Goal: Feedback & Contribution: Leave review/rating

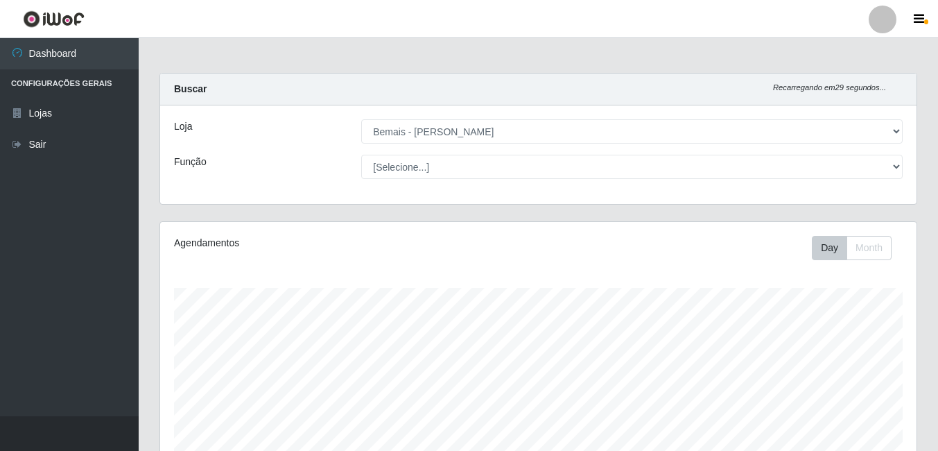
select select "230"
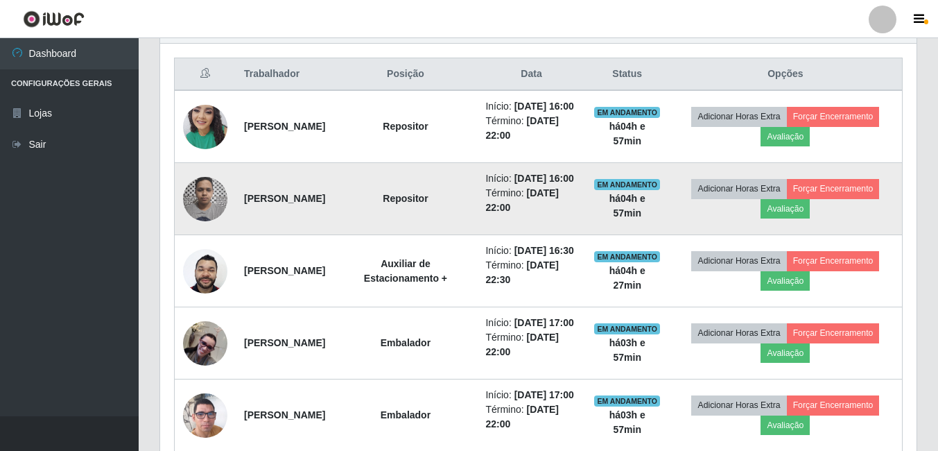
scroll to position [483, 0]
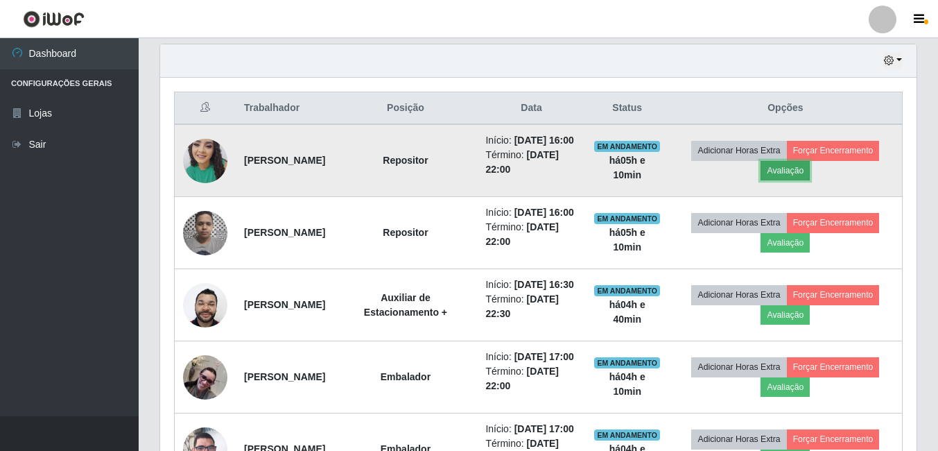
click at [788, 180] on button "Avaliação" at bounding box center [785, 170] width 49 height 19
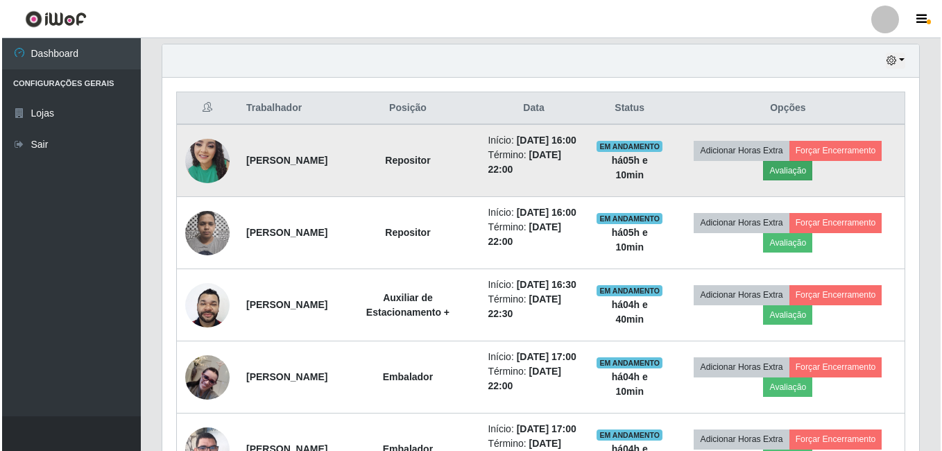
scroll to position [288, 750]
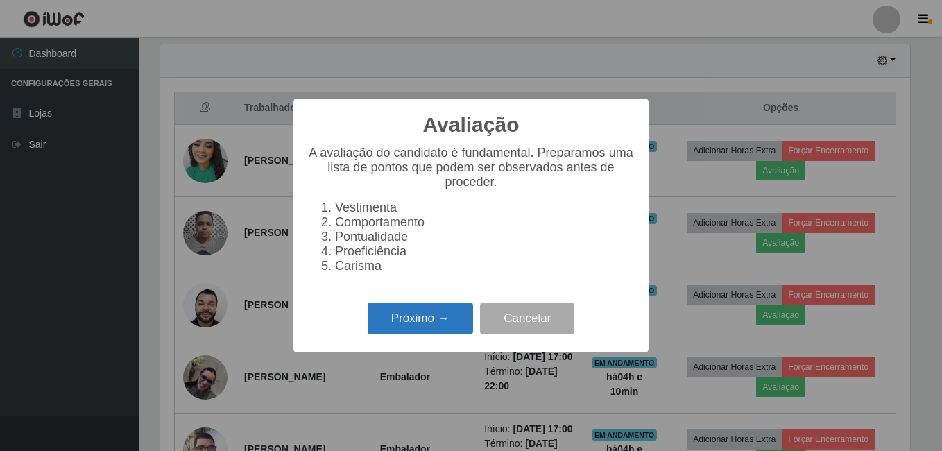
click at [442, 326] on button "Próximo →" at bounding box center [420, 318] width 105 height 33
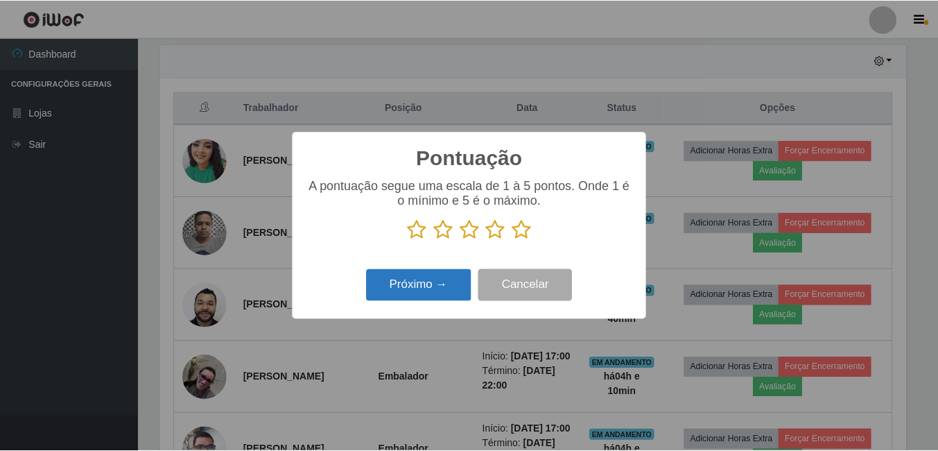
scroll to position [693157, 692695]
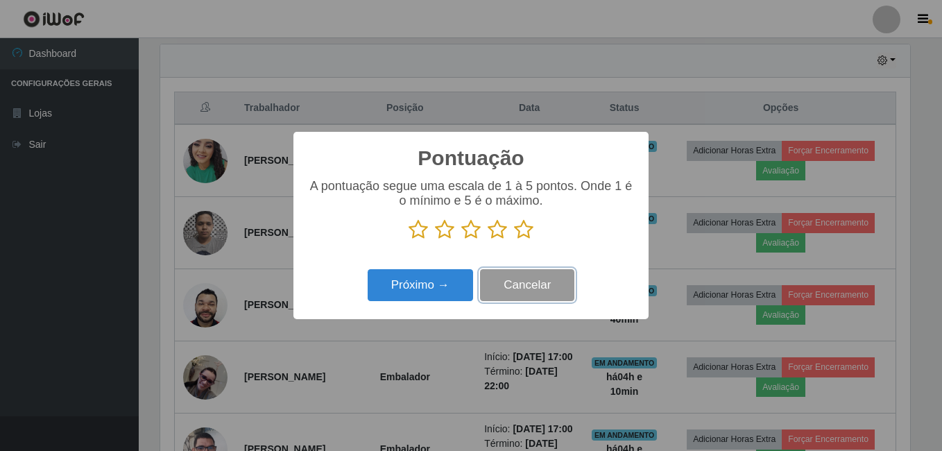
click at [533, 282] on button "Cancelar" at bounding box center [527, 285] width 94 height 33
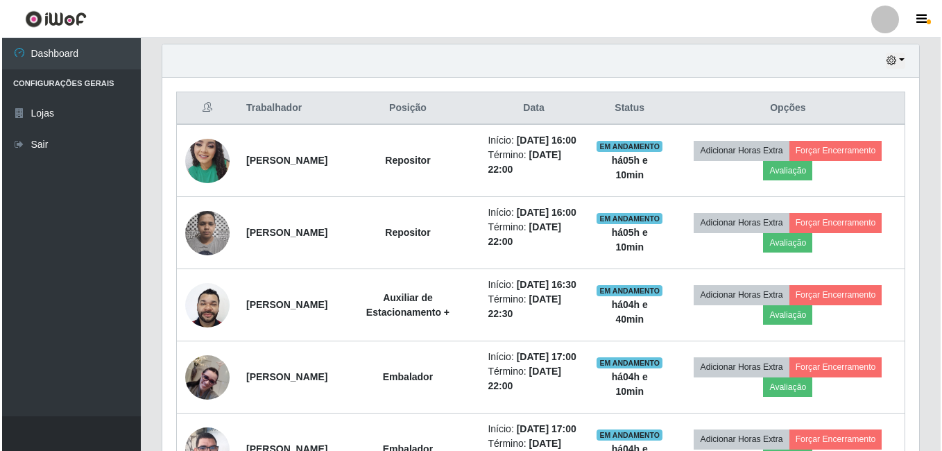
scroll to position [288, 757]
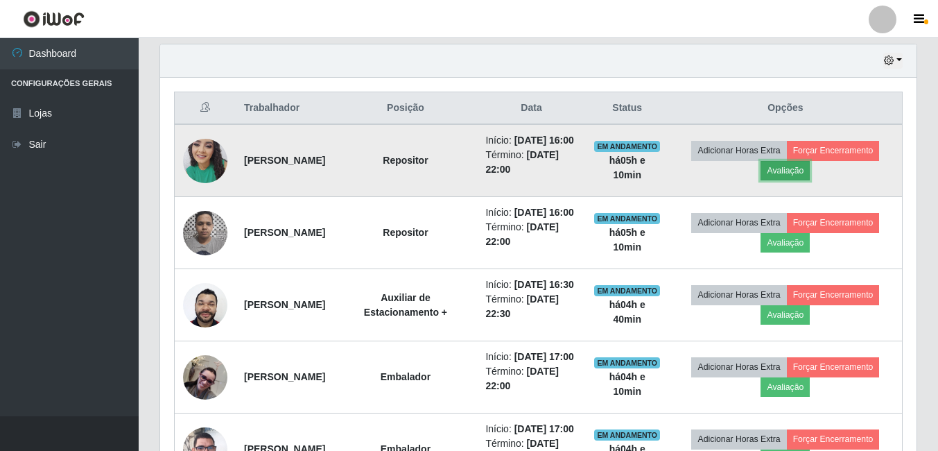
click at [790, 179] on button "Avaliação" at bounding box center [785, 170] width 49 height 19
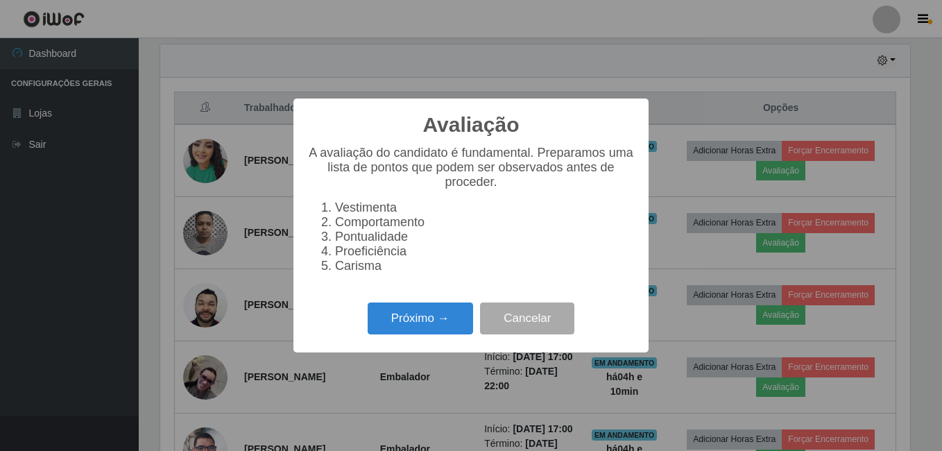
scroll to position [288, 750]
click at [458, 333] on button "Próximo →" at bounding box center [420, 318] width 105 height 33
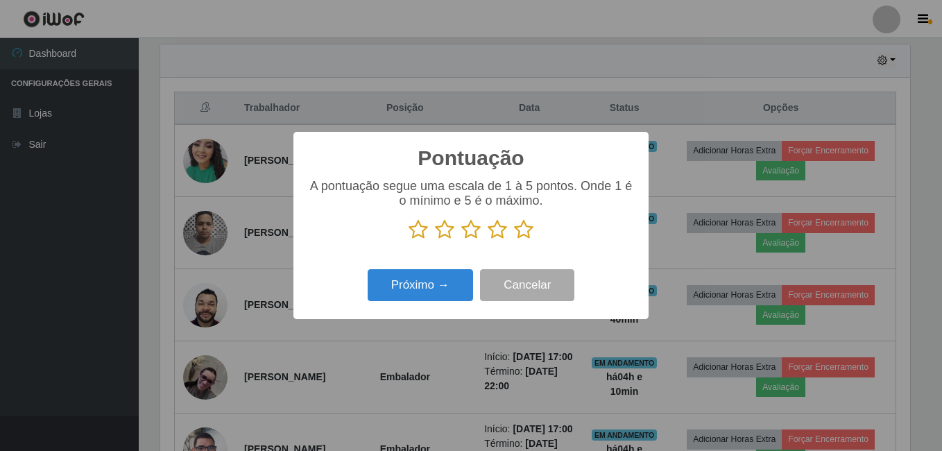
click at [522, 234] on icon at bounding box center [523, 229] width 19 height 21
click at [514, 240] on input "radio" at bounding box center [514, 240] width 0 height 0
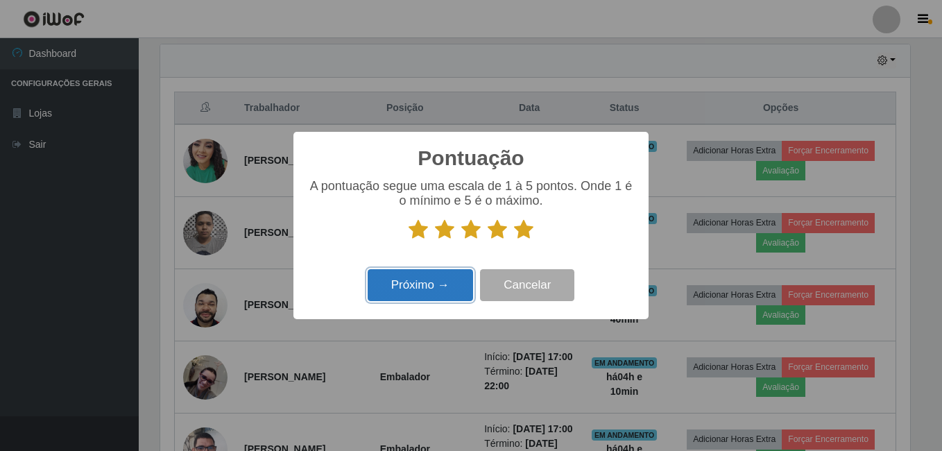
click at [459, 295] on button "Próximo →" at bounding box center [420, 285] width 105 height 33
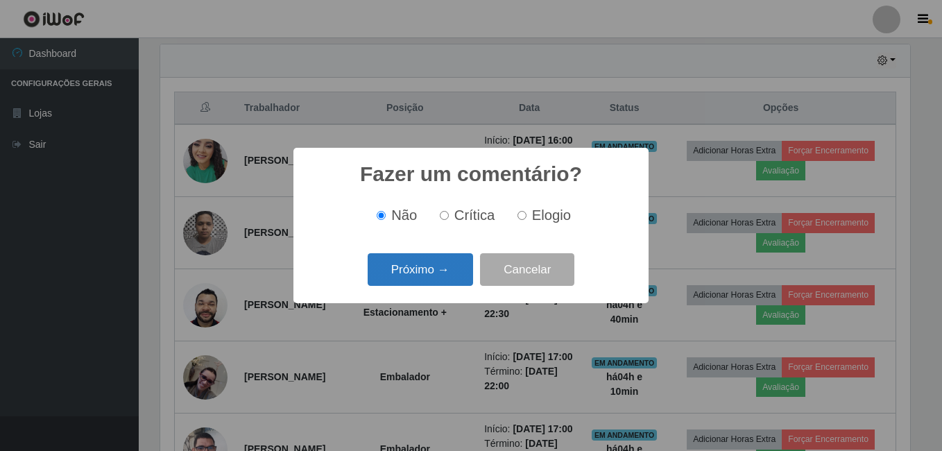
click at [455, 268] on button "Próximo →" at bounding box center [420, 269] width 105 height 33
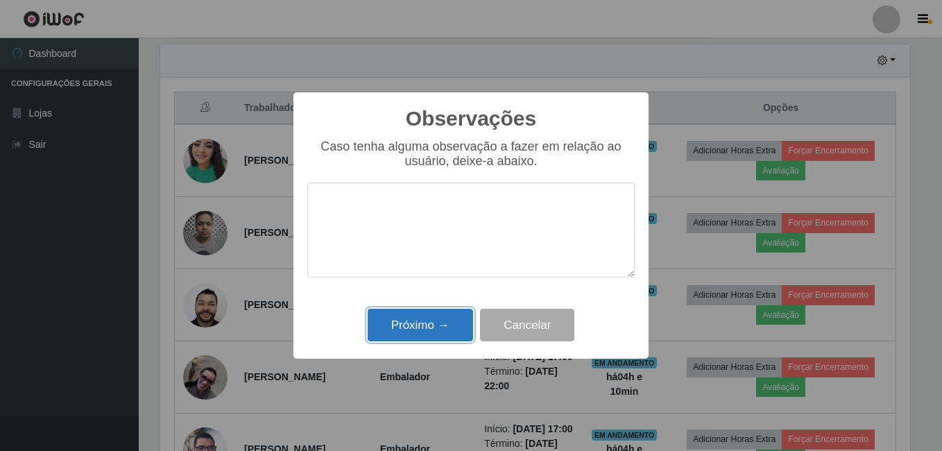
click at [458, 327] on button "Próximo →" at bounding box center [420, 325] width 105 height 33
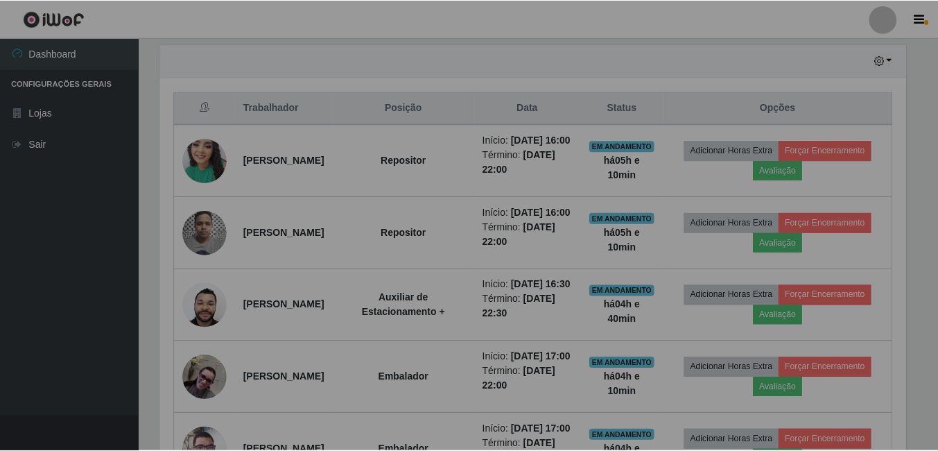
scroll to position [288, 757]
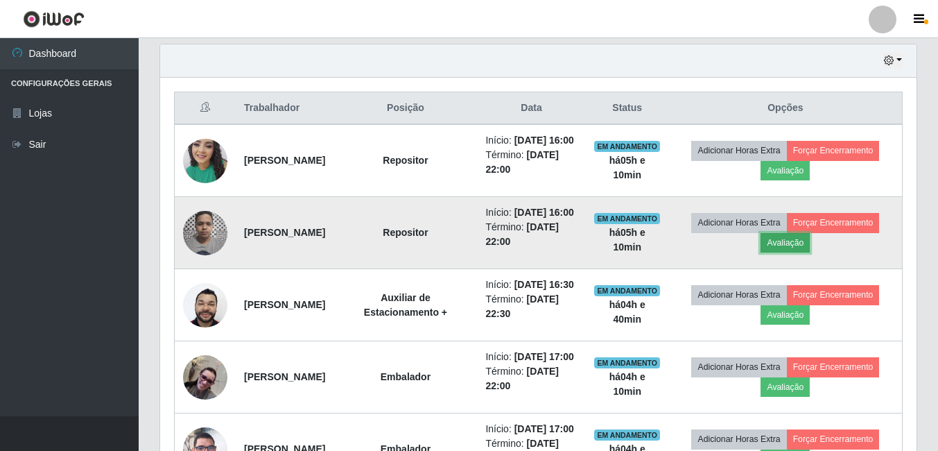
click at [793, 252] on button "Avaliação" at bounding box center [785, 242] width 49 height 19
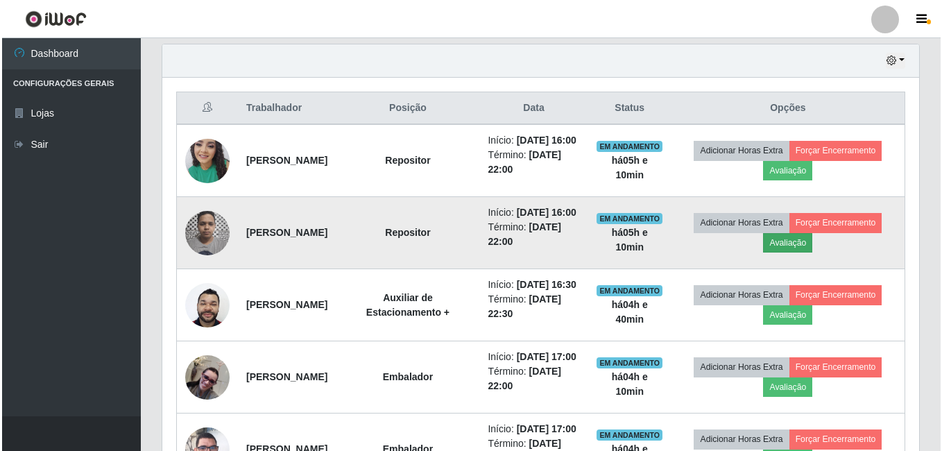
scroll to position [288, 750]
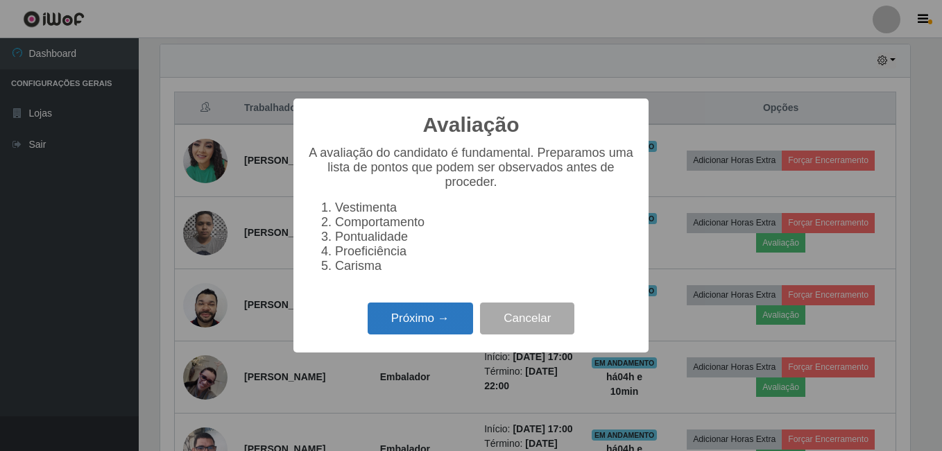
click at [450, 332] on button "Próximo →" at bounding box center [420, 318] width 105 height 33
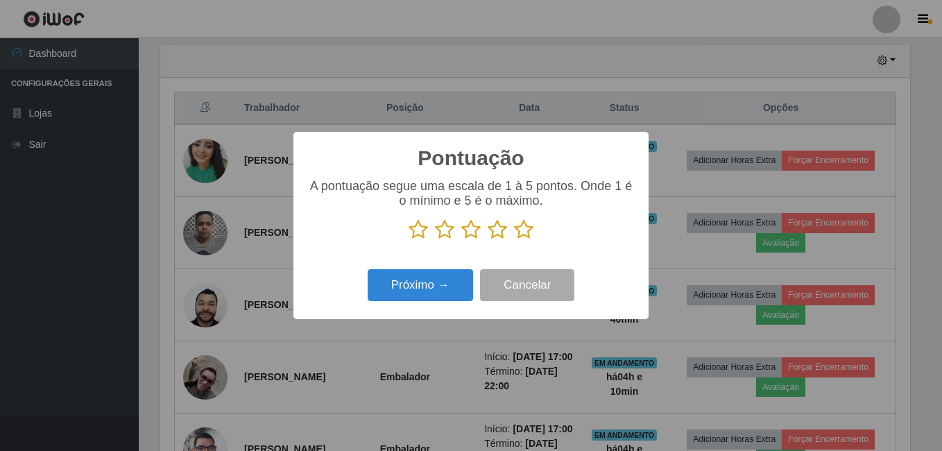
click at [525, 230] on icon at bounding box center [523, 229] width 19 height 21
click at [514, 240] on input "radio" at bounding box center [514, 240] width 0 height 0
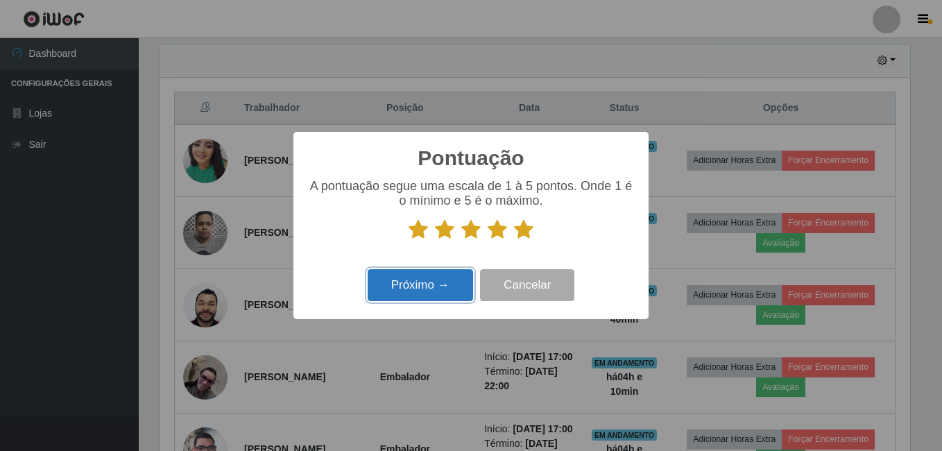
click at [456, 290] on button "Próximo →" at bounding box center [420, 285] width 105 height 33
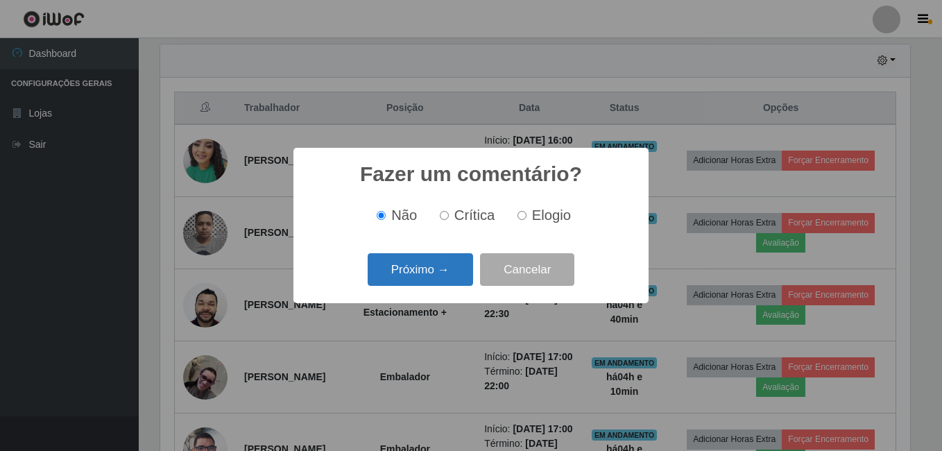
click at [452, 281] on button "Próximo →" at bounding box center [420, 269] width 105 height 33
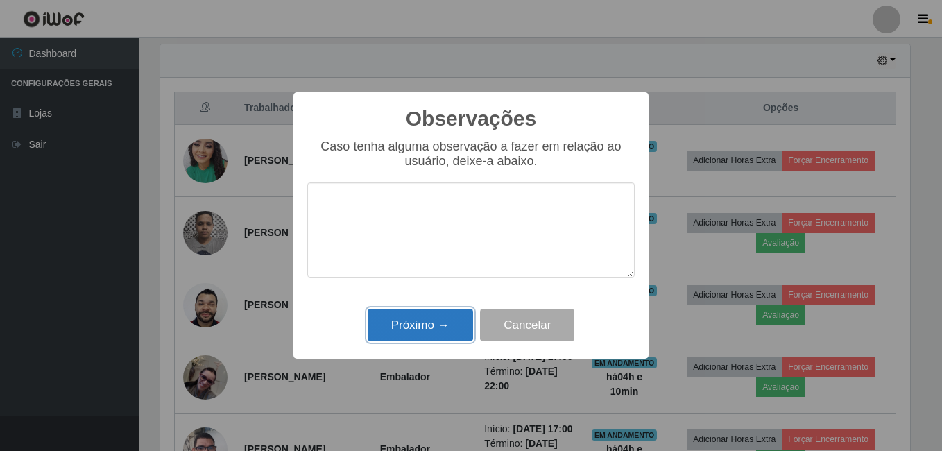
click at [455, 329] on button "Próximo →" at bounding box center [420, 325] width 105 height 33
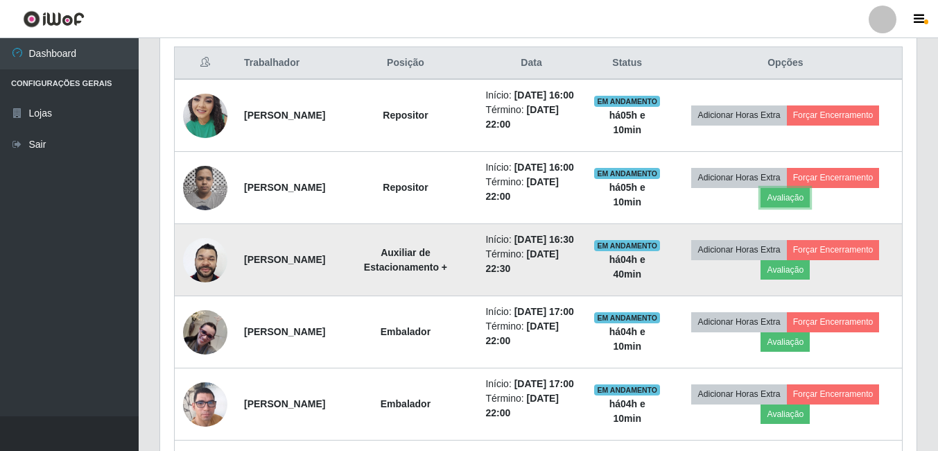
scroll to position [553, 0]
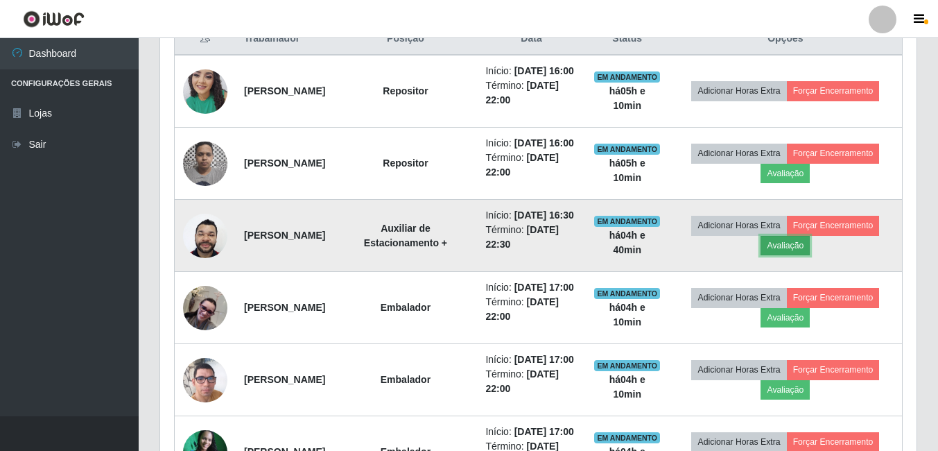
click at [788, 255] on button "Avaliação" at bounding box center [785, 245] width 49 height 19
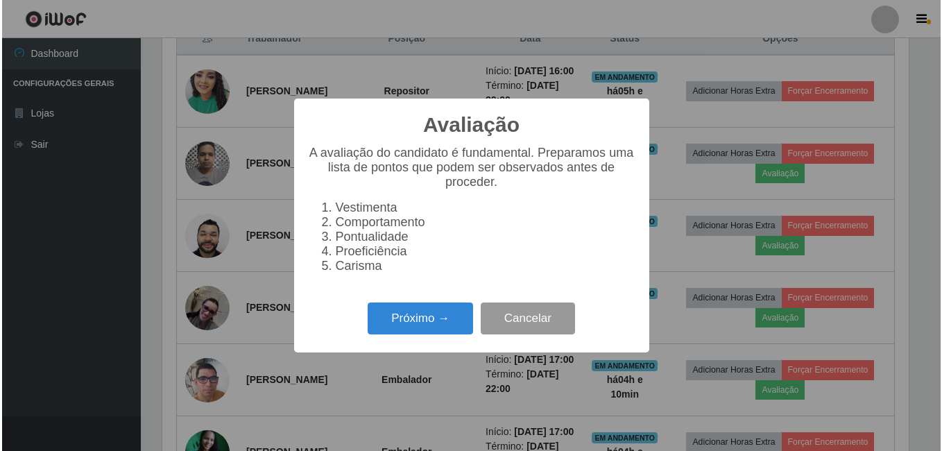
scroll to position [288, 750]
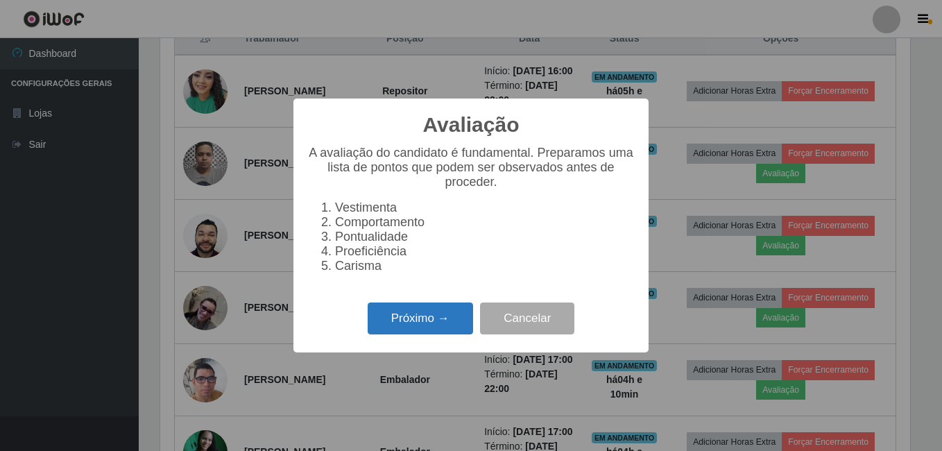
click at [426, 331] on button "Próximo →" at bounding box center [420, 318] width 105 height 33
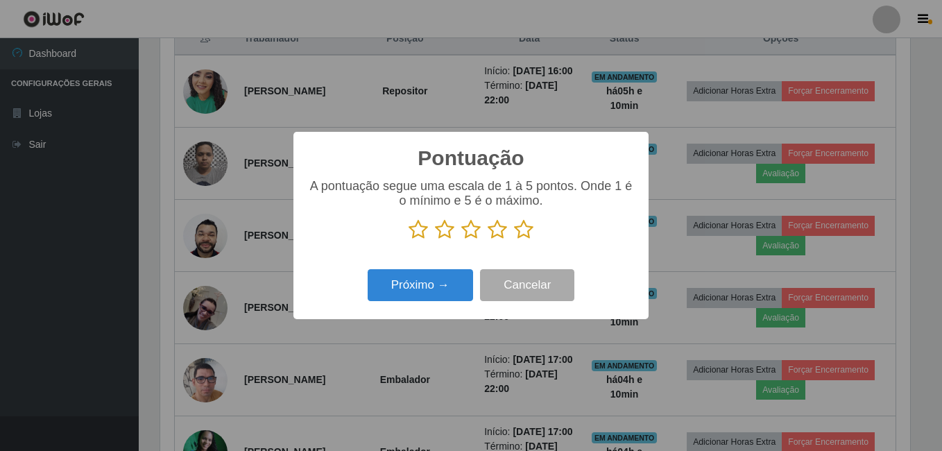
click at [525, 231] on icon at bounding box center [523, 229] width 19 height 21
click at [514, 240] on input "radio" at bounding box center [514, 240] width 0 height 0
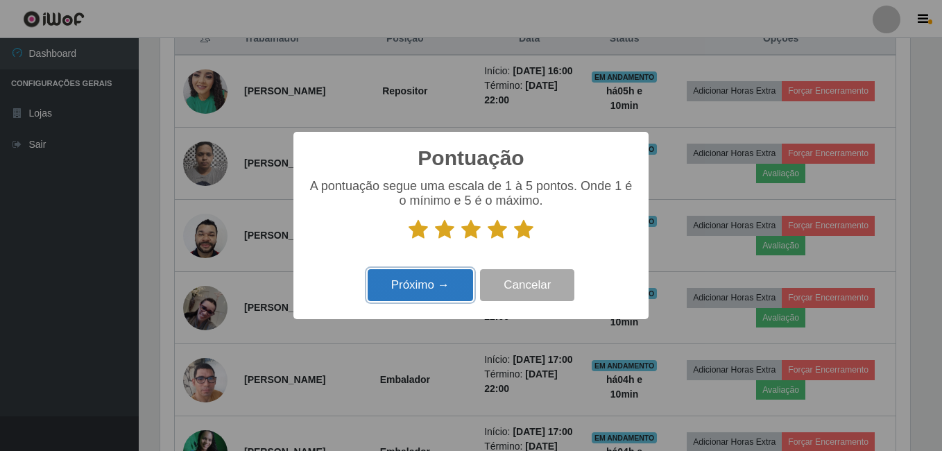
click at [434, 286] on button "Próximo →" at bounding box center [420, 285] width 105 height 33
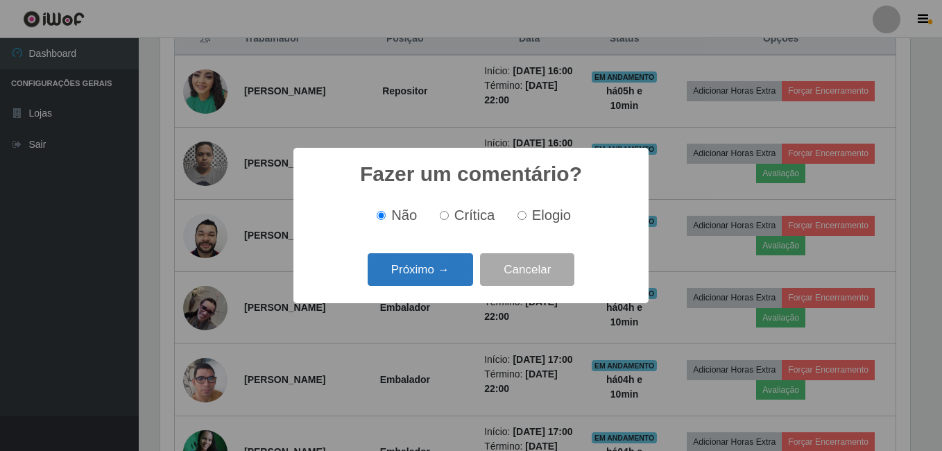
click at [438, 276] on button "Próximo →" at bounding box center [420, 269] width 105 height 33
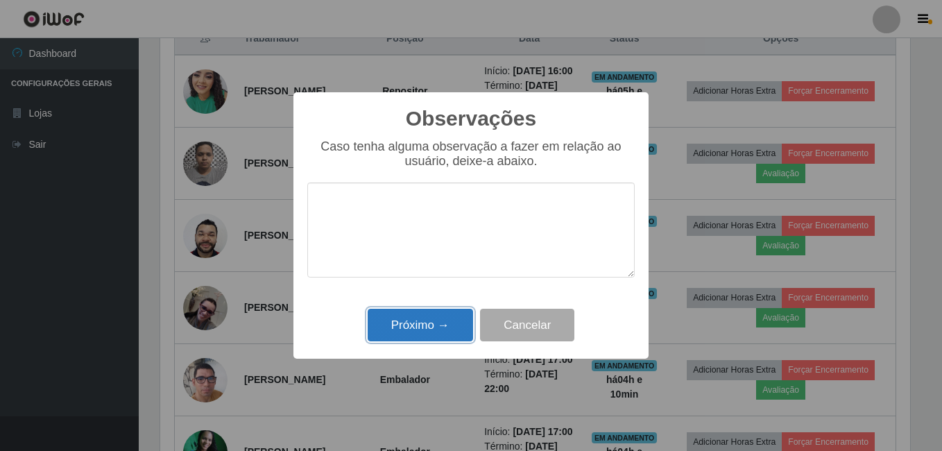
click at [446, 320] on button "Próximo →" at bounding box center [420, 325] width 105 height 33
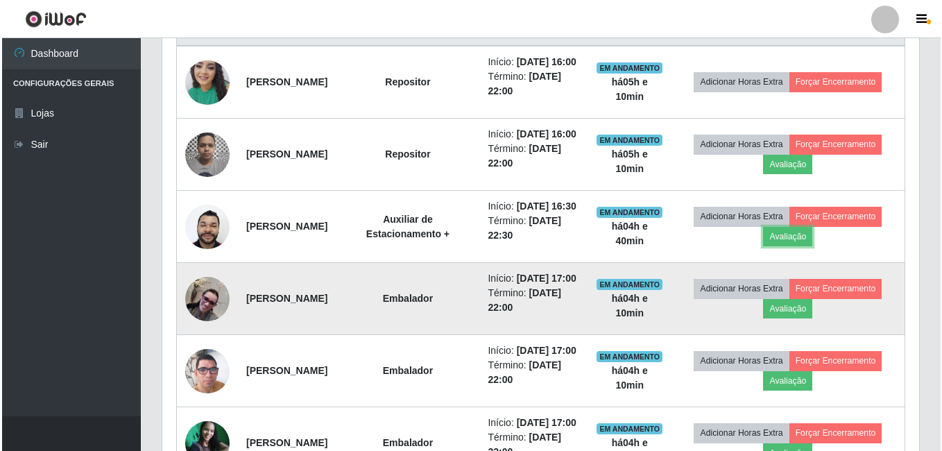
scroll to position [622, 0]
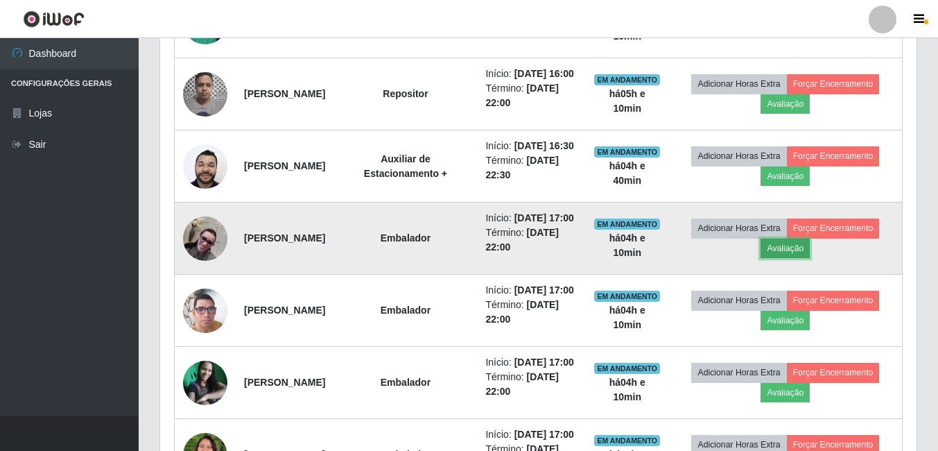
click at [791, 258] on button "Avaliação" at bounding box center [785, 248] width 49 height 19
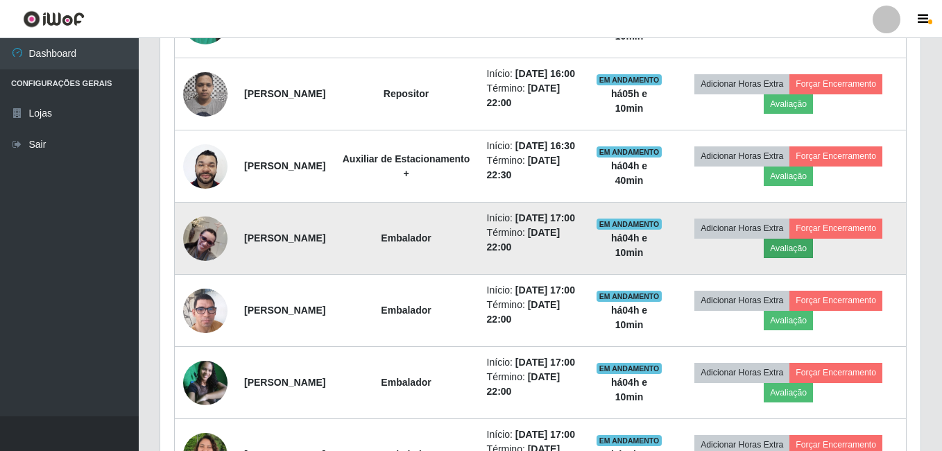
scroll to position [288, 750]
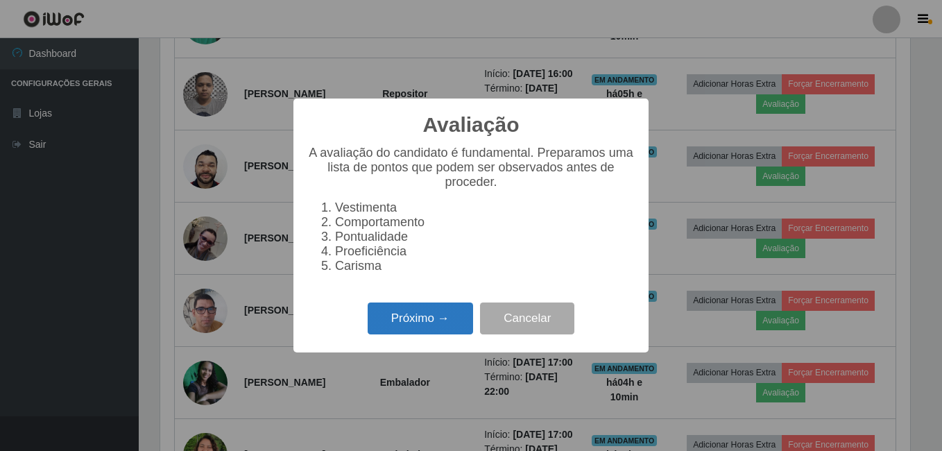
click at [417, 335] on button "Próximo →" at bounding box center [420, 318] width 105 height 33
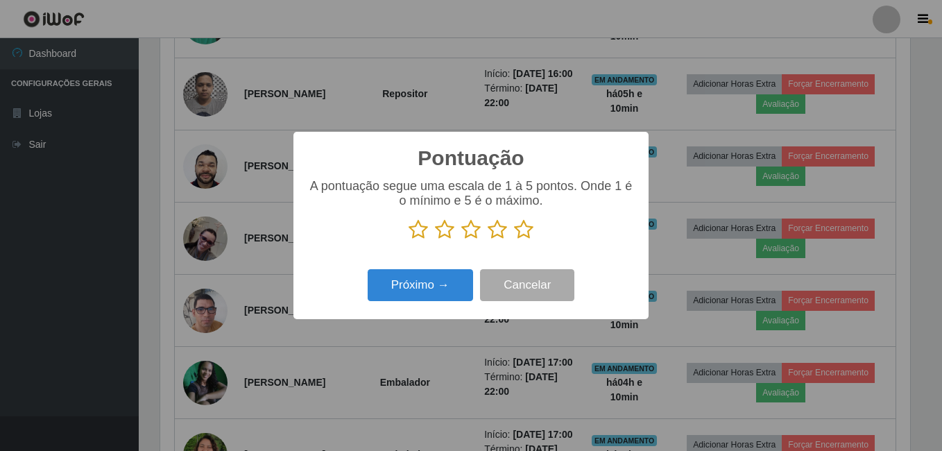
scroll to position [693157, 692695]
click at [525, 236] on icon at bounding box center [523, 229] width 19 height 21
click at [514, 240] on input "radio" at bounding box center [514, 240] width 0 height 0
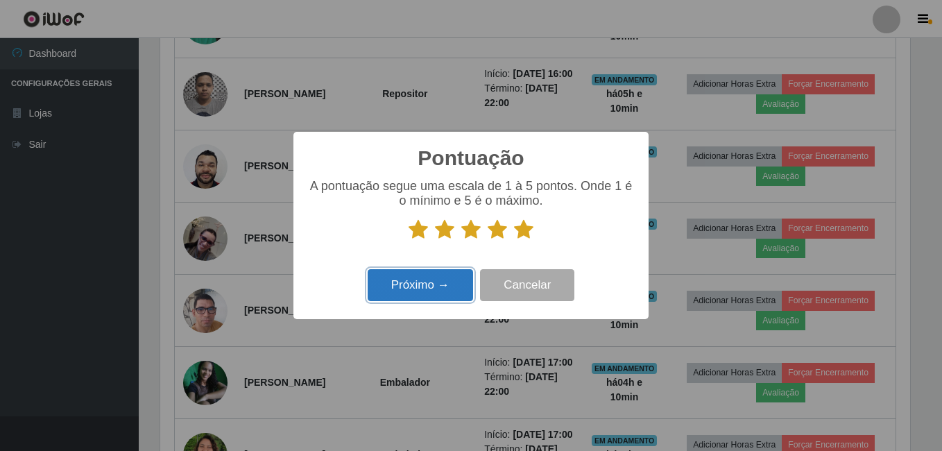
click at [440, 283] on button "Próximo →" at bounding box center [420, 285] width 105 height 33
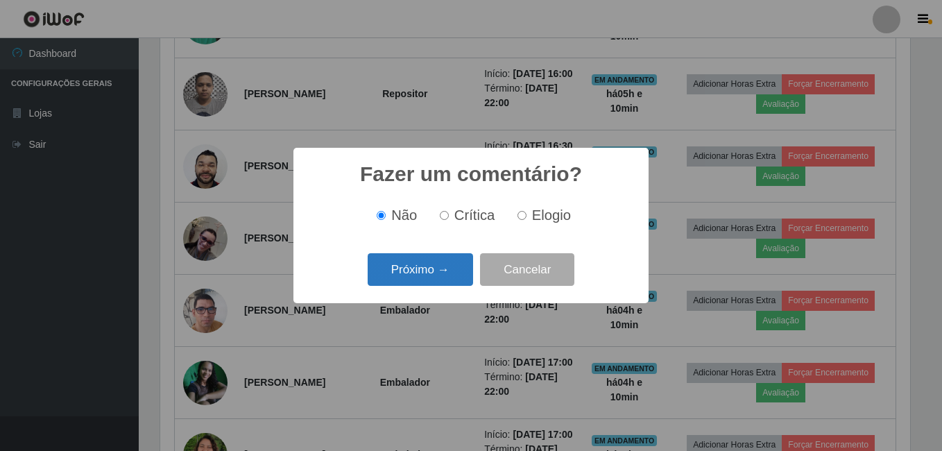
click at [440, 282] on button "Próximo →" at bounding box center [420, 269] width 105 height 33
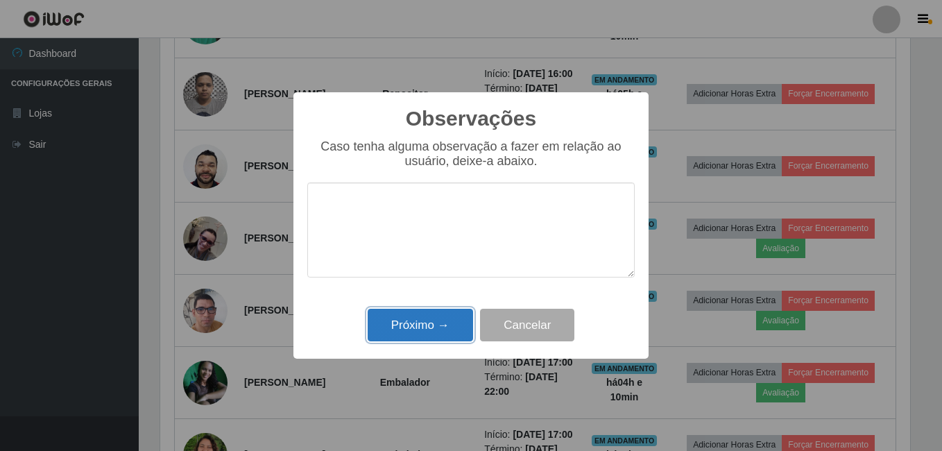
click at [445, 327] on button "Próximo →" at bounding box center [420, 325] width 105 height 33
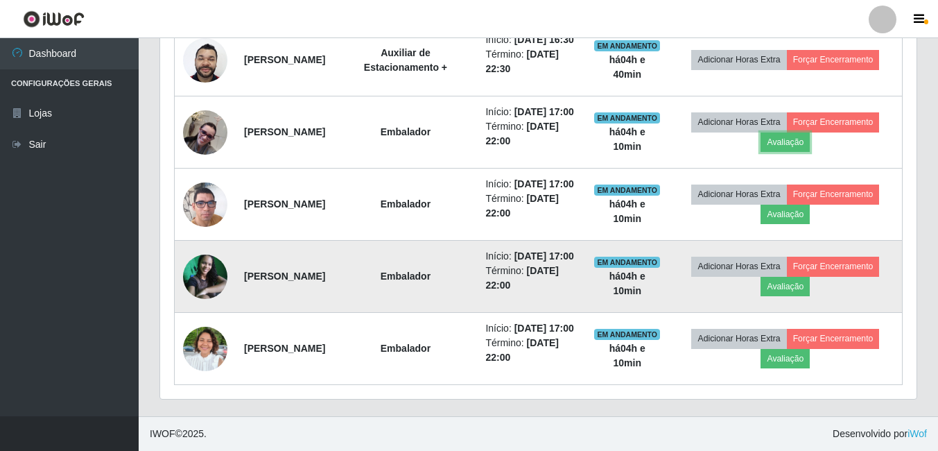
scroll to position [761, 0]
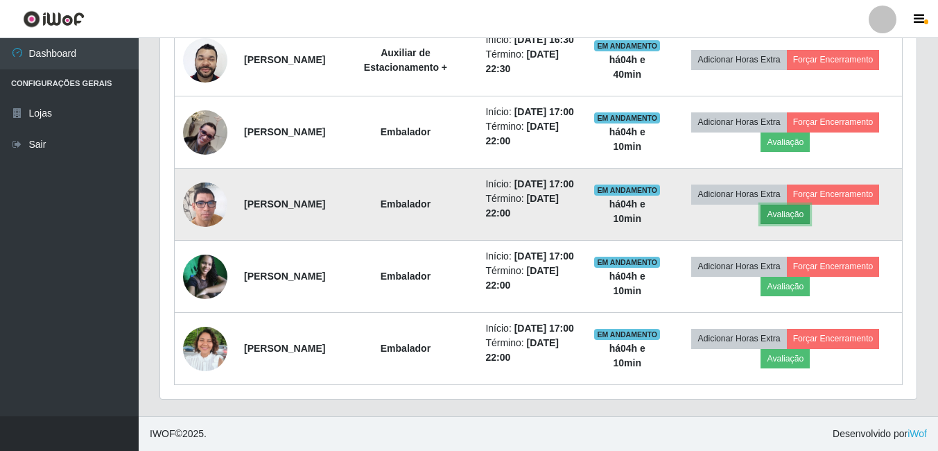
click at [797, 224] on button "Avaliação" at bounding box center [785, 214] width 49 height 19
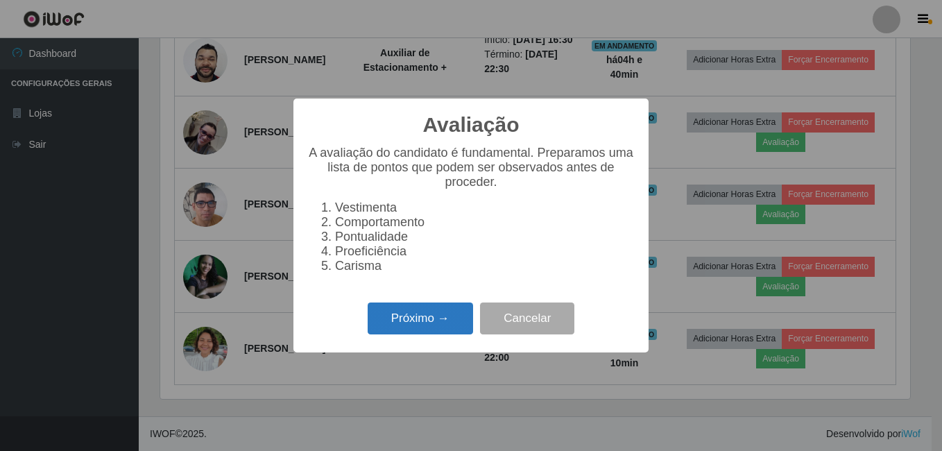
click at [432, 320] on button "Próximo →" at bounding box center [420, 318] width 105 height 33
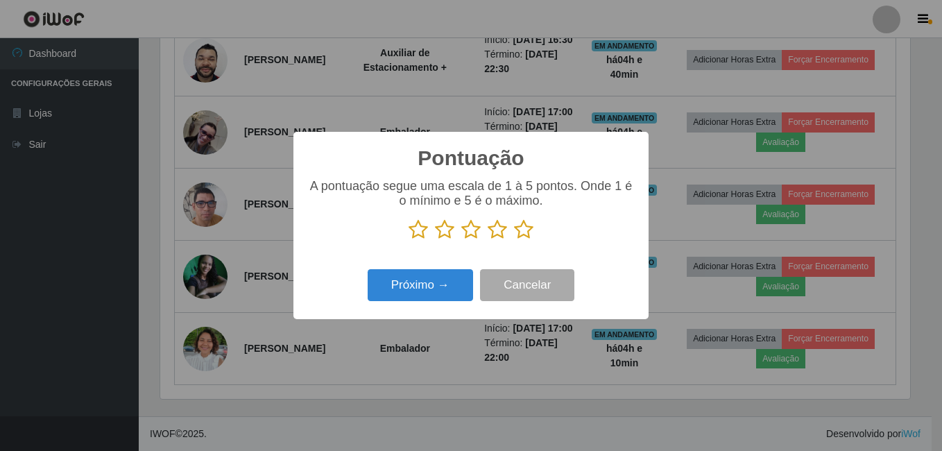
click at [522, 236] on icon at bounding box center [523, 229] width 19 height 21
click at [514, 240] on input "radio" at bounding box center [514, 240] width 0 height 0
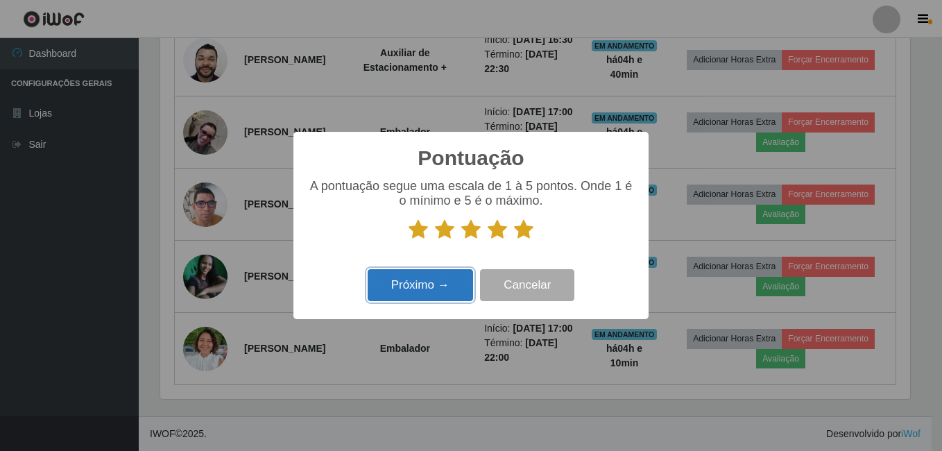
click at [446, 286] on button "Próximo →" at bounding box center [420, 285] width 105 height 33
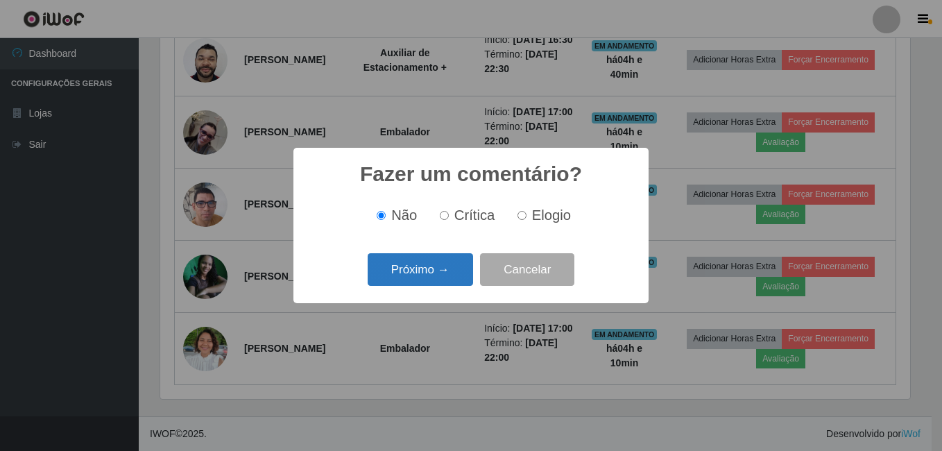
click at [444, 277] on button "Próximo →" at bounding box center [420, 269] width 105 height 33
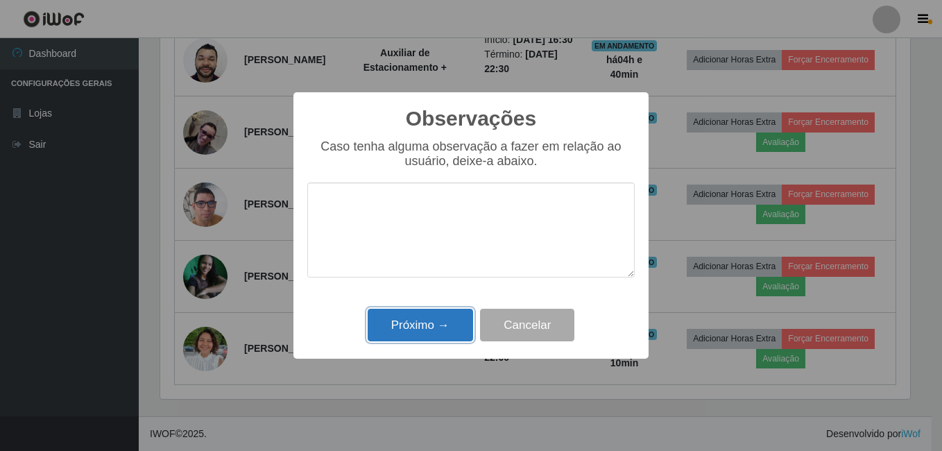
click at [429, 328] on button "Próximo →" at bounding box center [420, 325] width 105 height 33
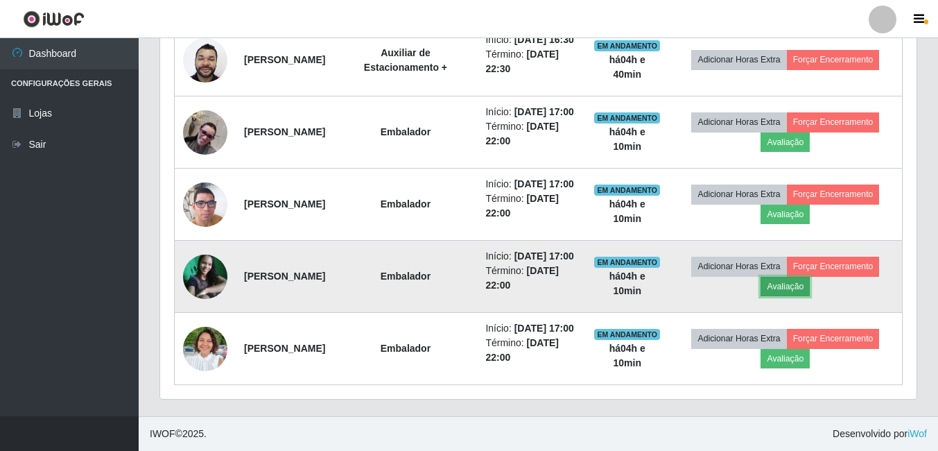
click at [801, 277] on button "Avaliação" at bounding box center [785, 286] width 49 height 19
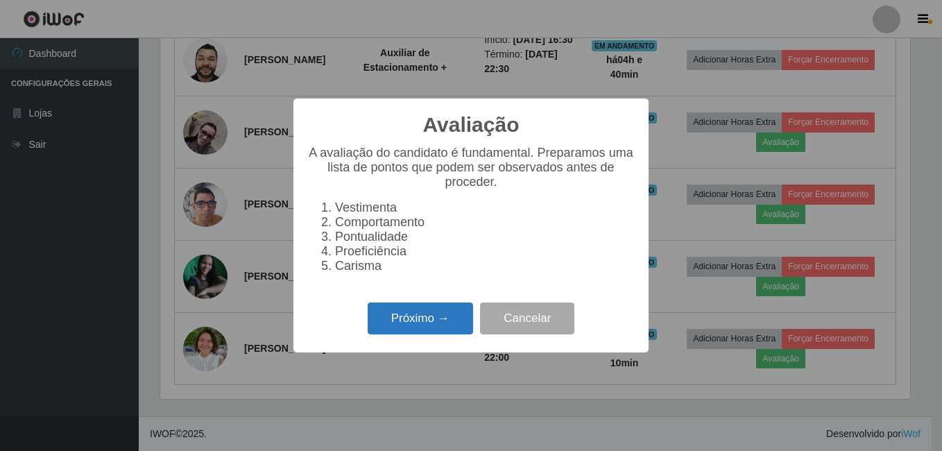
click at [398, 325] on button "Próximo →" at bounding box center [420, 318] width 105 height 33
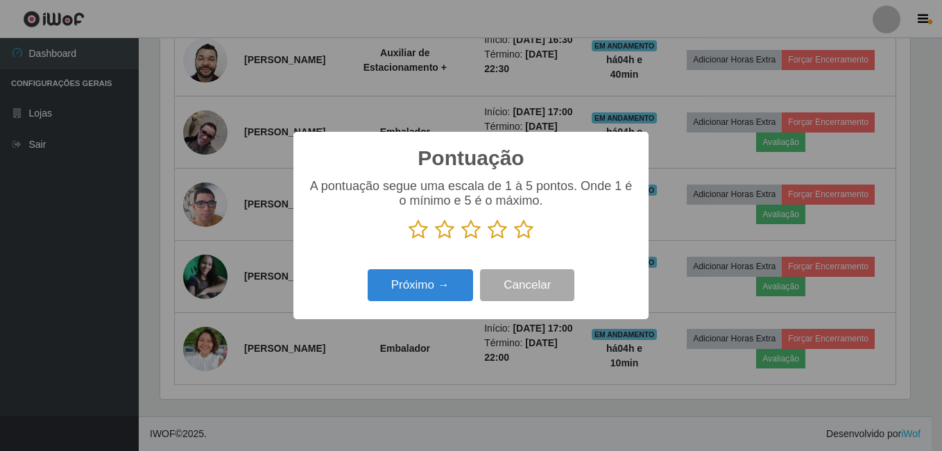
click at [528, 230] on icon at bounding box center [523, 229] width 19 height 21
click at [514, 240] on input "radio" at bounding box center [514, 240] width 0 height 0
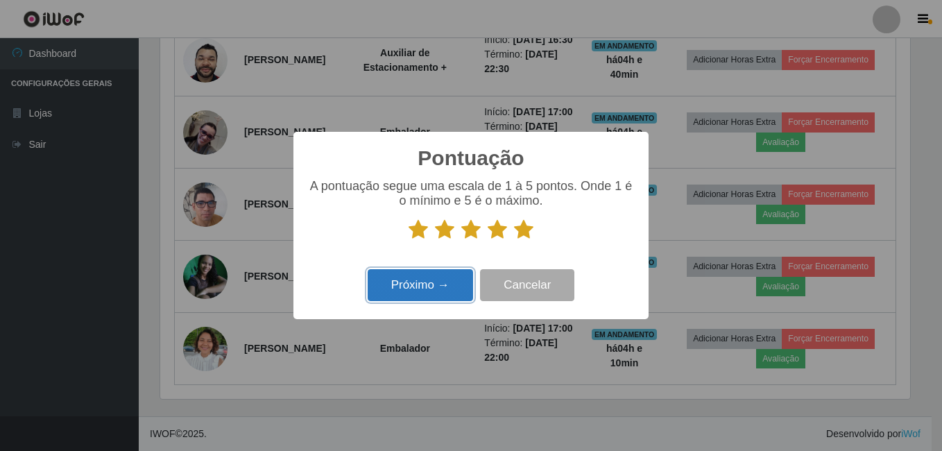
click at [438, 280] on button "Próximo →" at bounding box center [420, 285] width 105 height 33
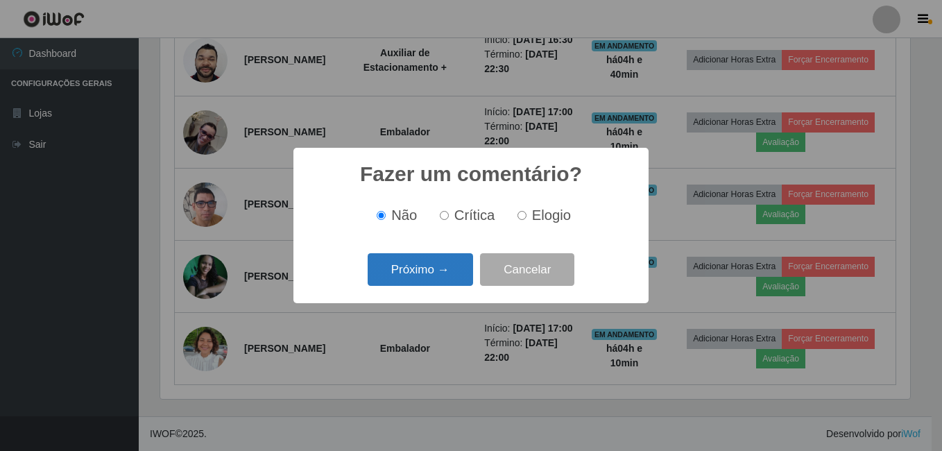
click at [437, 283] on button "Próximo →" at bounding box center [420, 269] width 105 height 33
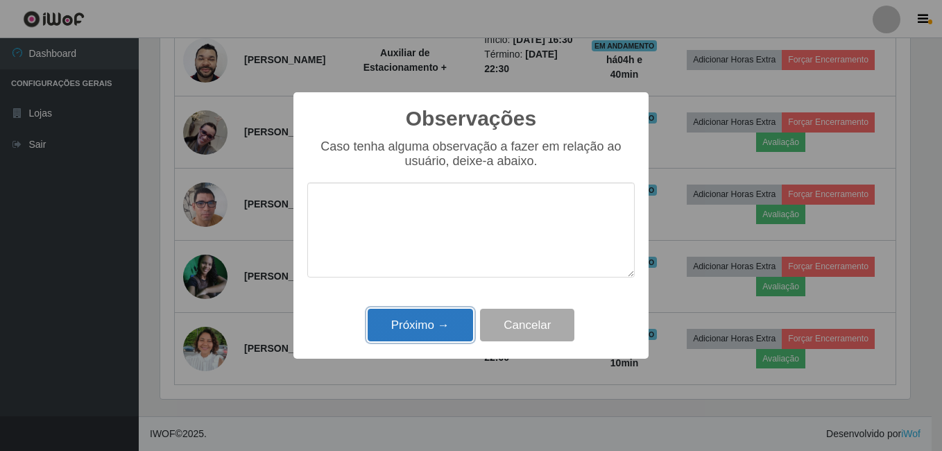
click at [449, 323] on button "Próximo →" at bounding box center [420, 325] width 105 height 33
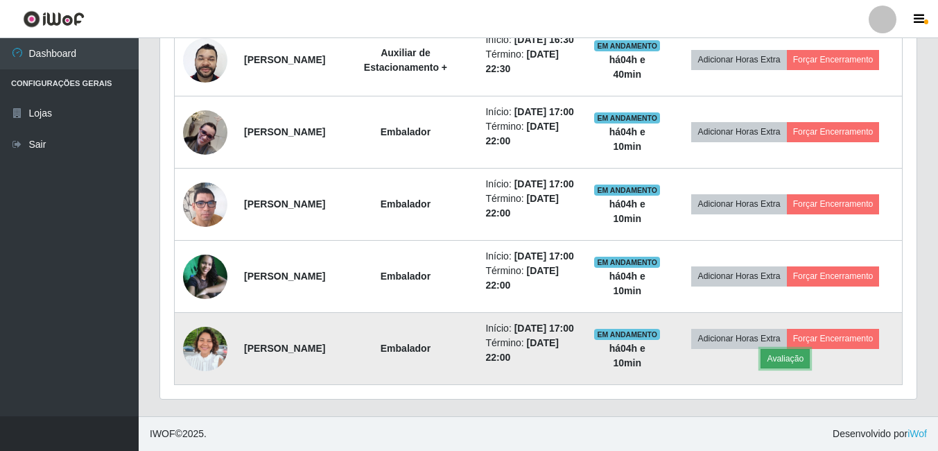
click at [785, 355] on button "Avaliação" at bounding box center [785, 358] width 49 height 19
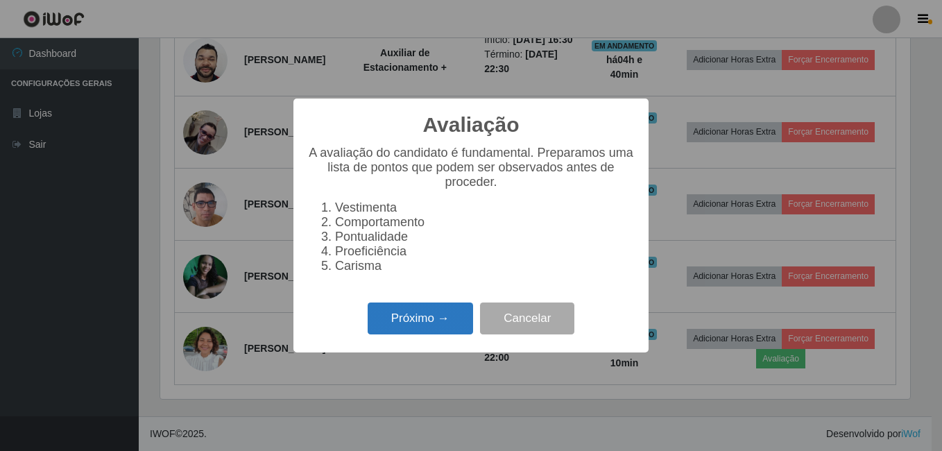
click at [448, 335] on button "Próximo →" at bounding box center [420, 318] width 105 height 33
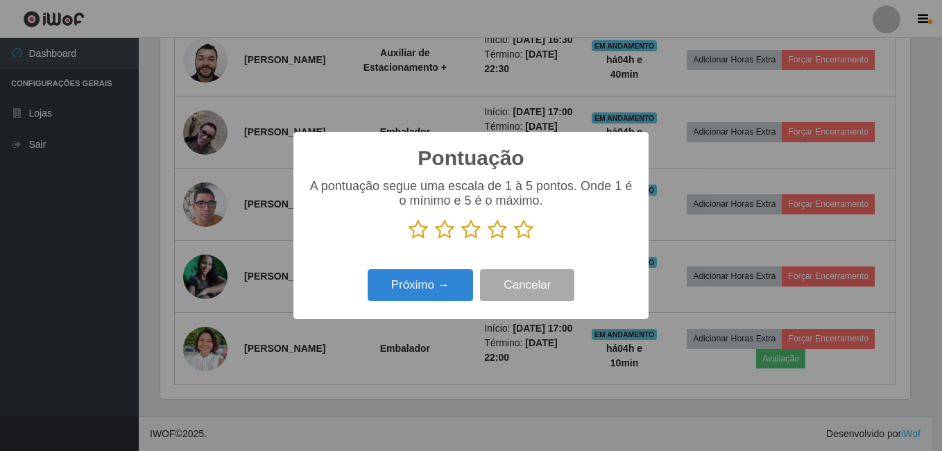
click at [520, 235] on icon at bounding box center [523, 229] width 19 height 21
click at [514, 240] on input "radio" at bounding box center [514, 240] width 0 height 0
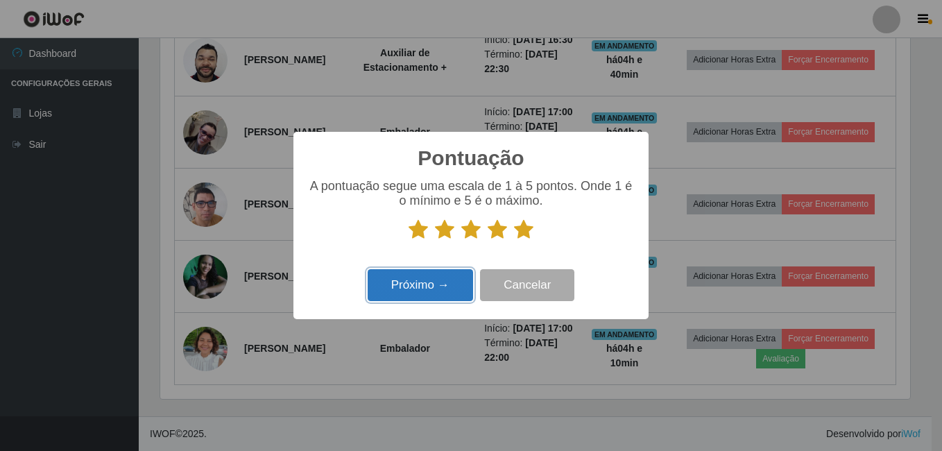
click at [457, 280] on button "Próximo →" at bounding box center [420, 285] width 105 height 33
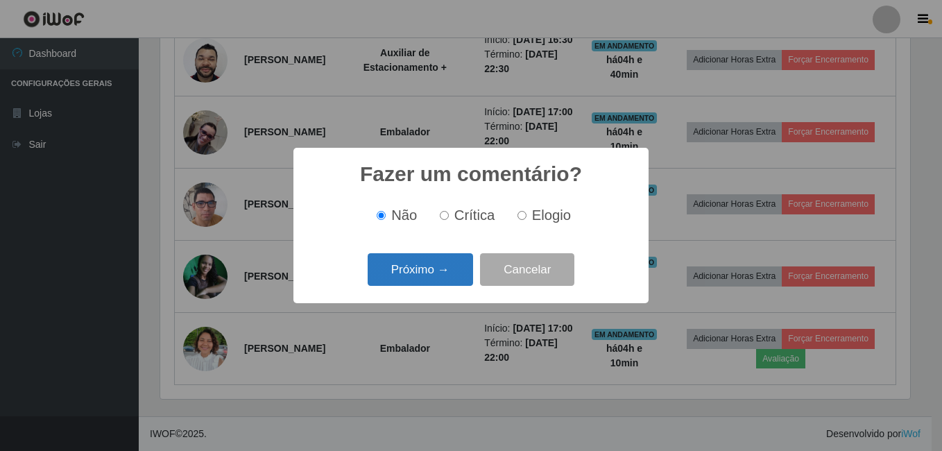
click at [457, 277] on button "Próximo →" at bounding box center [420, 269] width 105 height 33
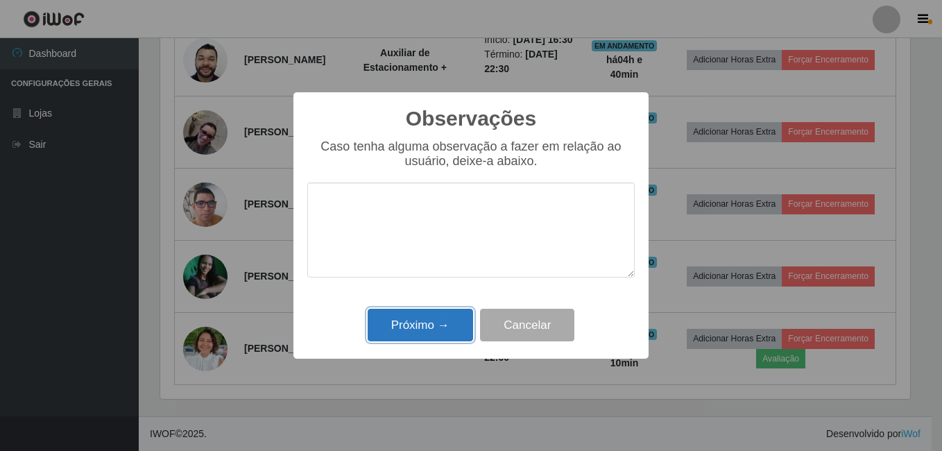
click at [459, 316] on button "Próximo →" at bounding box center [420, 325] width 105 height 33
